Goal: Information Seeking & Learning: Learn about a topic

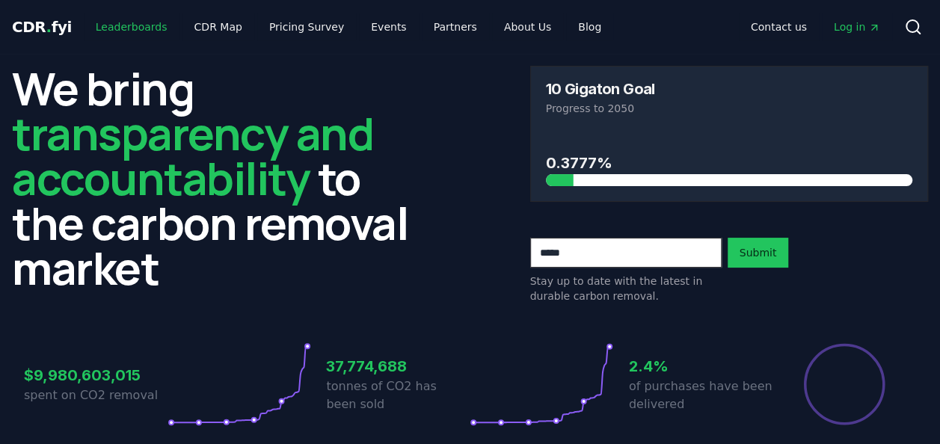
click at [144, 34] on link "Leaderboards" at bounding box center [132, 26] width 96 height 27
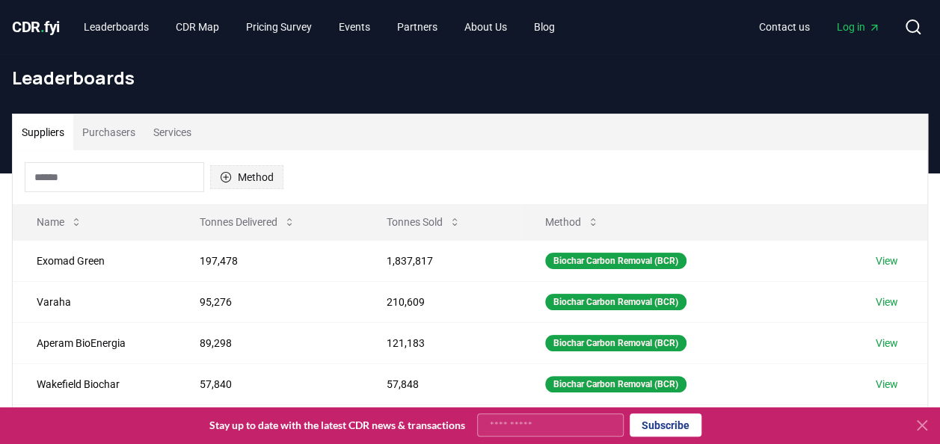
click at [236, 169] on button "Method" at bounding box center [246, 177] width 73 height 24
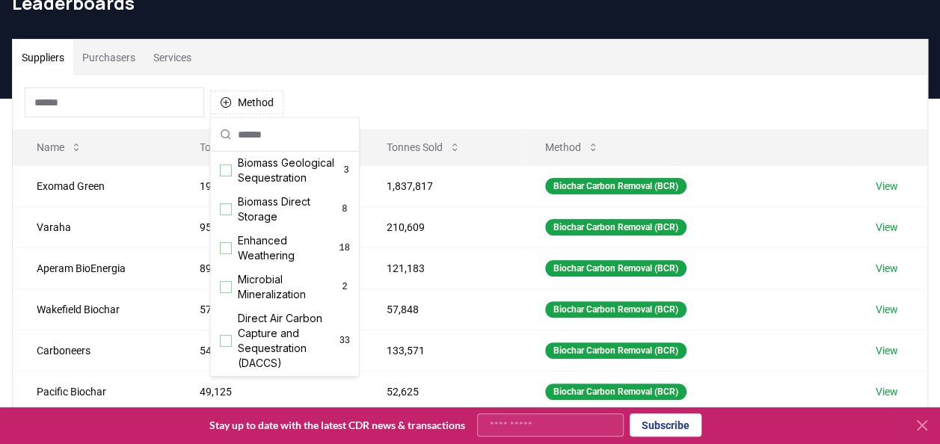
scroll to position [208, 0]
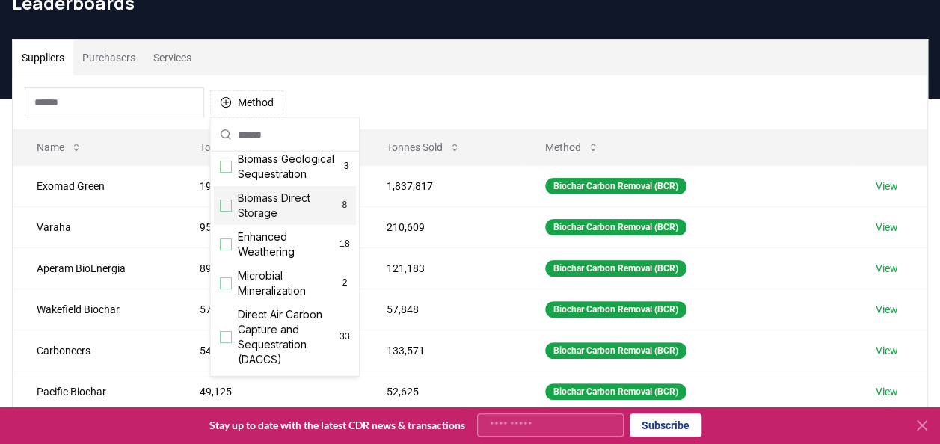
click at [223, 212] on div "Suggestions" at bounding box center [226, 206] width 12 height 12
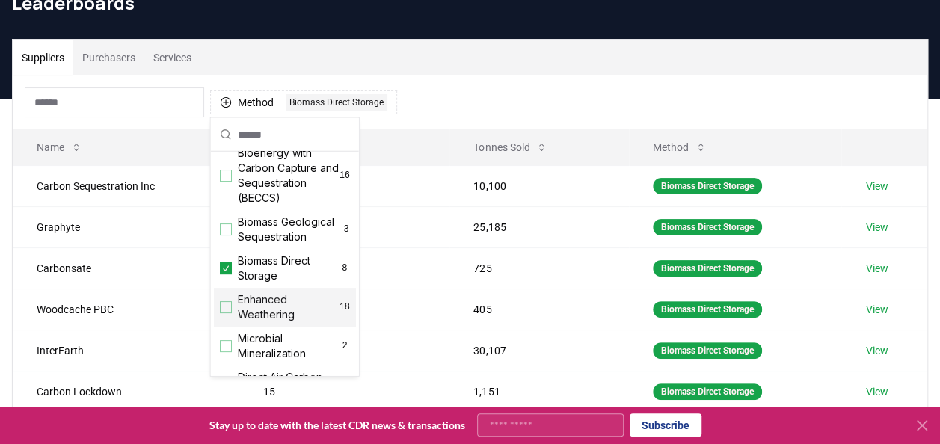
scroll to position [151, 0]
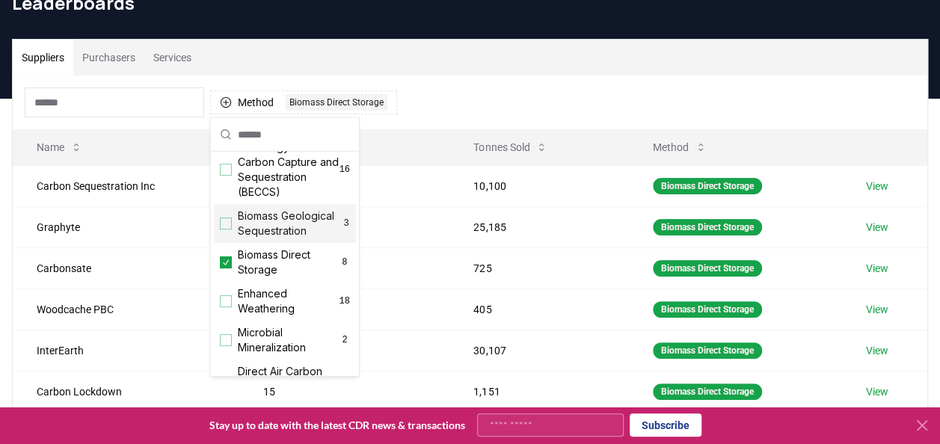
click at [442, 67] on div "Suppliers Purchasers Services" at bounding box center [470, 58] width 915 height 36
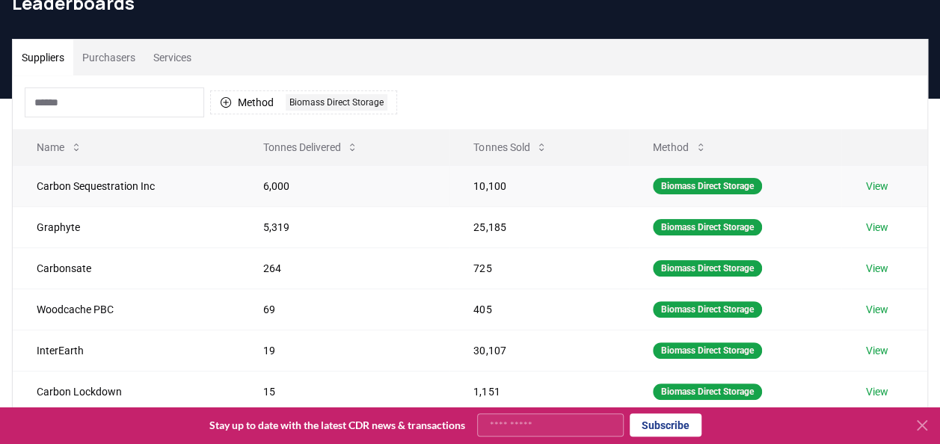
click at [885, 189] on link "View" at bounding box center [877, 186] width 22 height 15
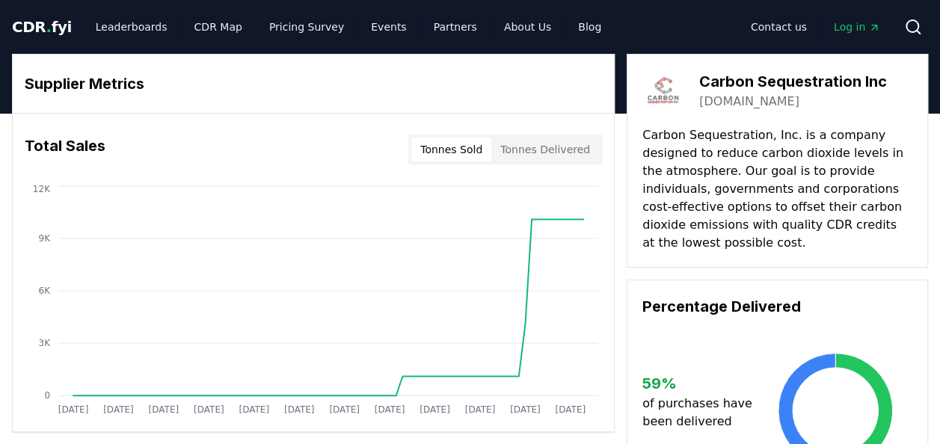
drag, startPoint x: 699, startPoint y: 81, endPoint x: 837, endPoint y: 84, distance: 138.4
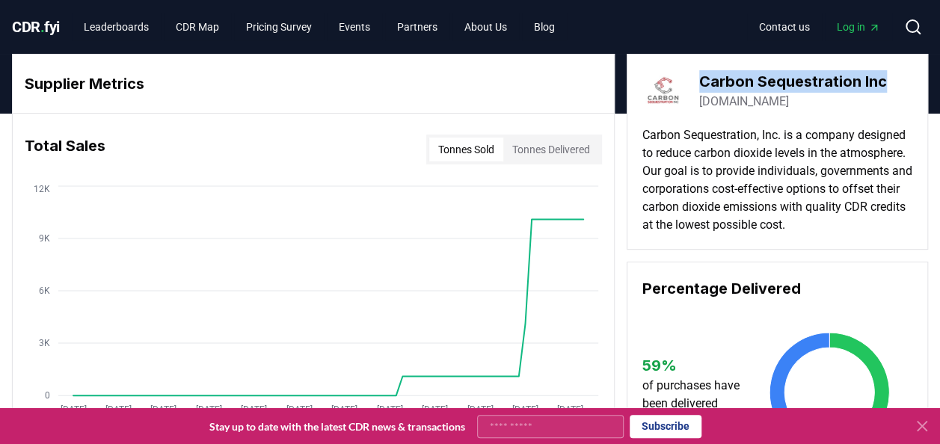
drag, startPoint x: 702, startPoint y: 76, endPoint x: 890, endPoint y: 79, distance: 188.6
click at [890, 79] on div "Carbon Sequestration Inc [DOMAIN_NAME]" at bounding box center [778, 91] width 270 height 42
copy h3 "Carbon Sequestration Inc"
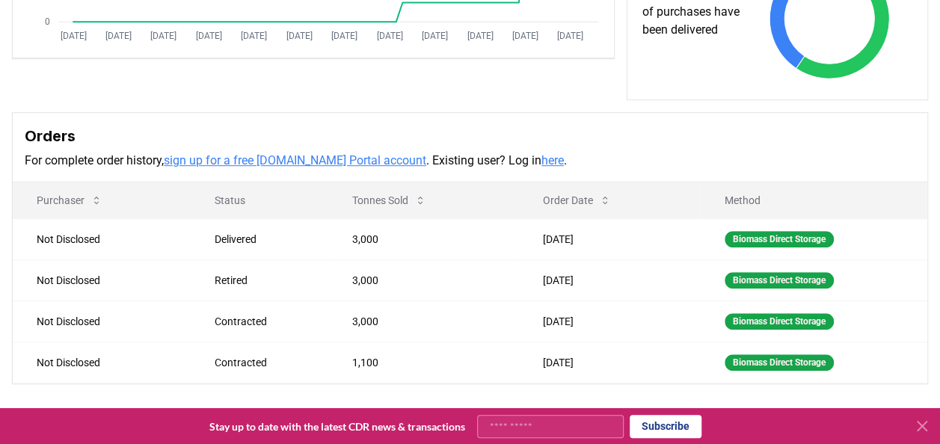
scroll to position [224, 0]
